Goal: Navigation & Orientation: Find specific page/section

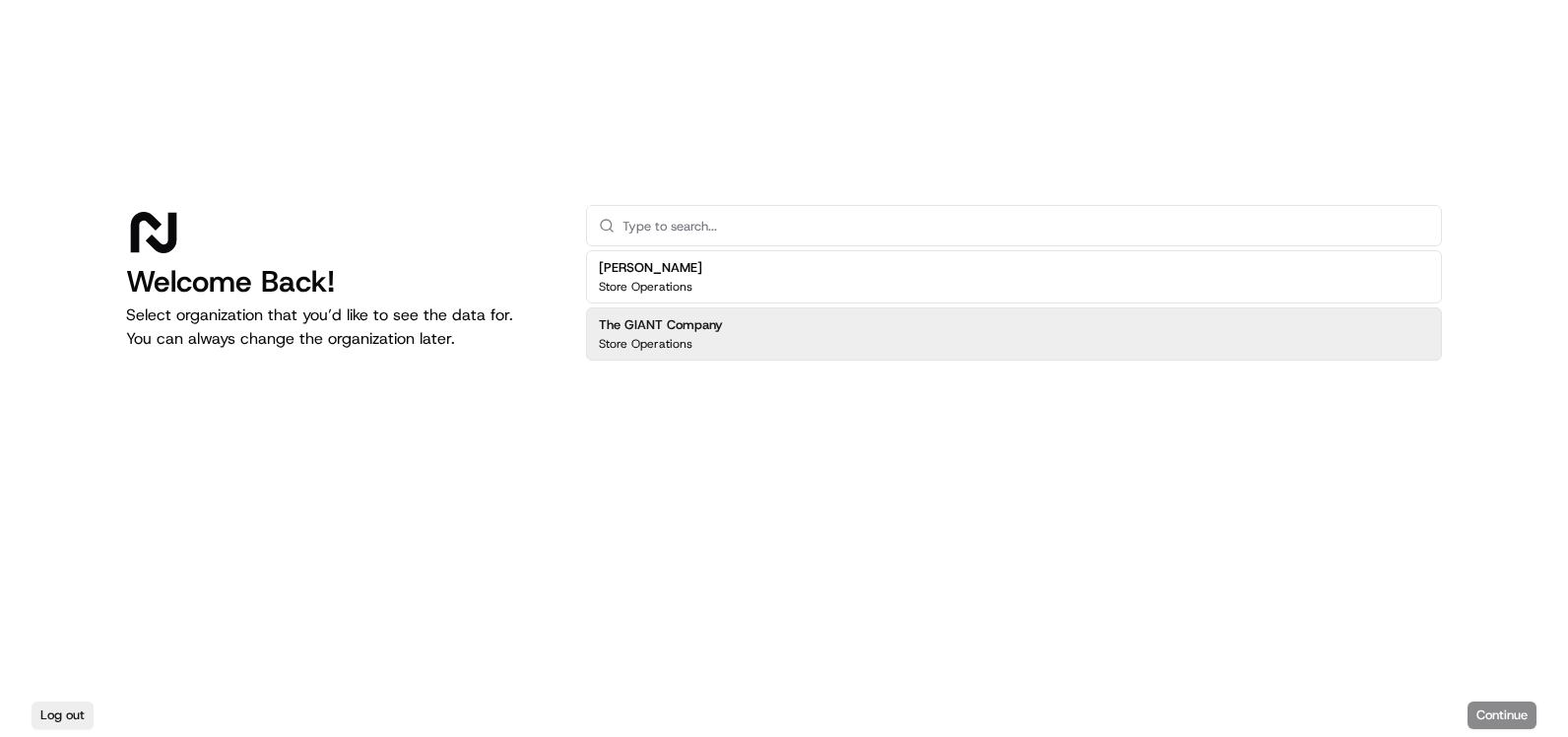
click at [668, 325] on h2 "The GIANT Company" at bounding box center [660, 325] width 124 height 18
click at [1490, 712] on button "Continue" at bounding box center [1501, 715] width 69 height 28
